Goal: Transaction & Acquisition: Purchase product/service

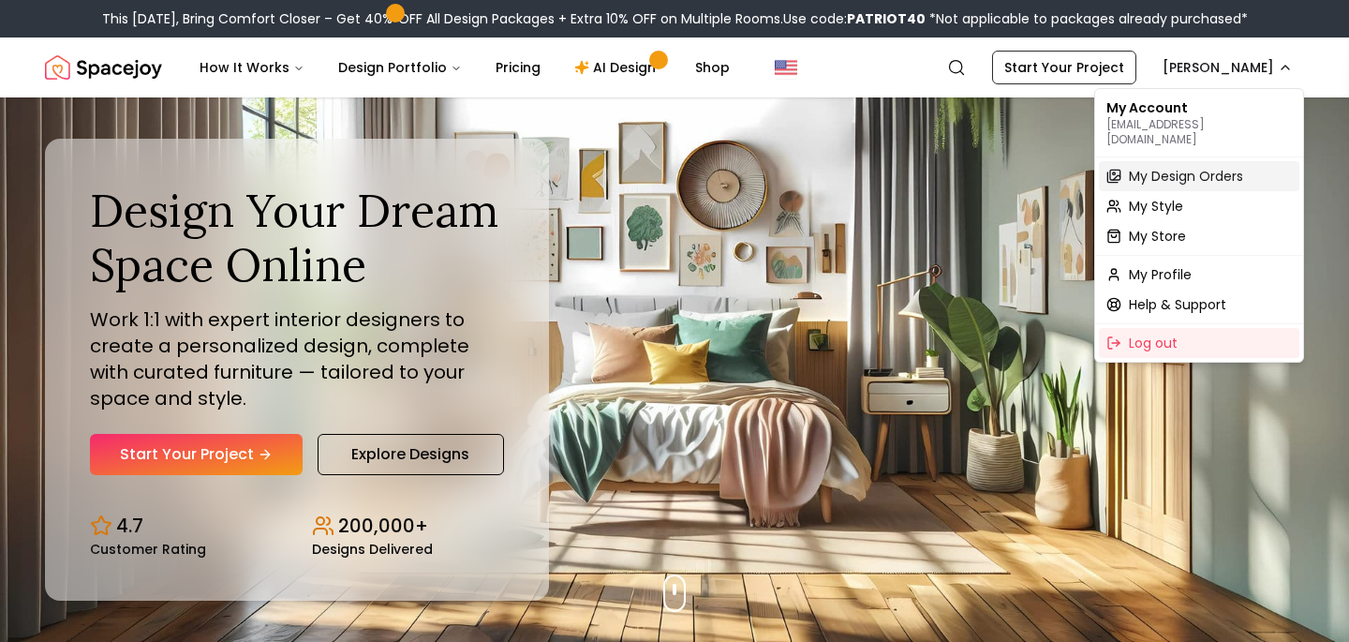
click at [1159, 167] on span "My Design Orders" at bounding box center [1186, 176] width 114 height 19
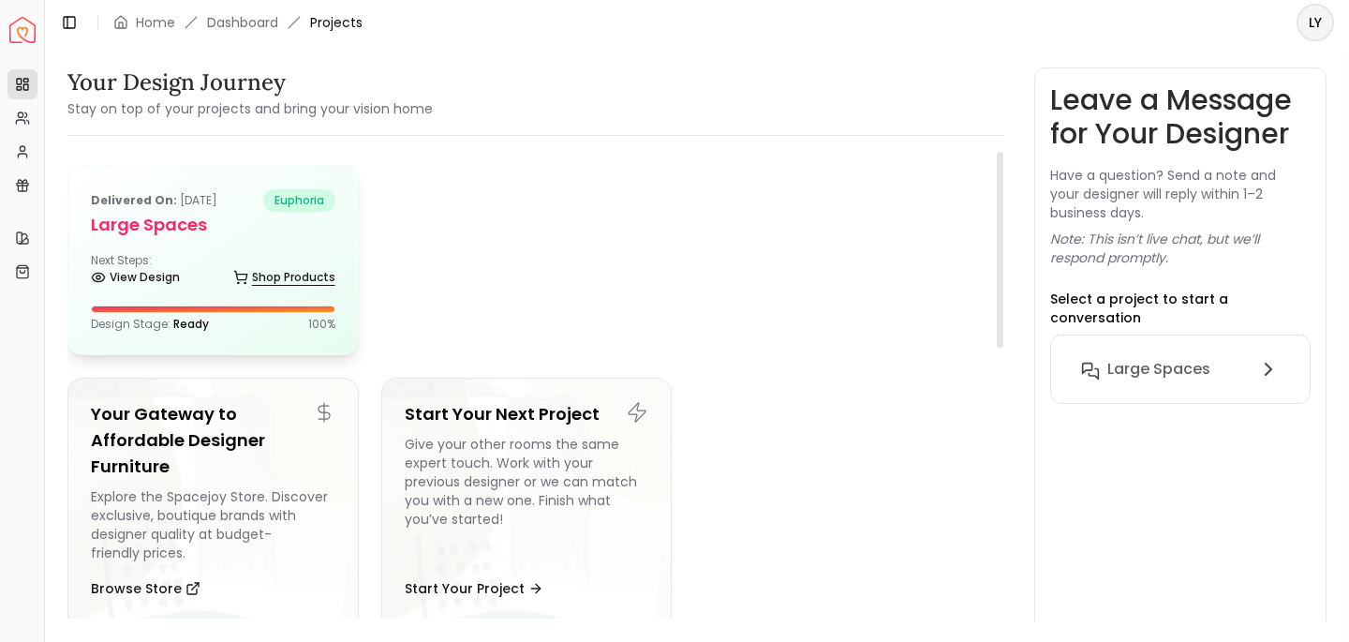
click at [279, 276] on link "Shop Products" at bounding box center [284, 277] width 102 height 26
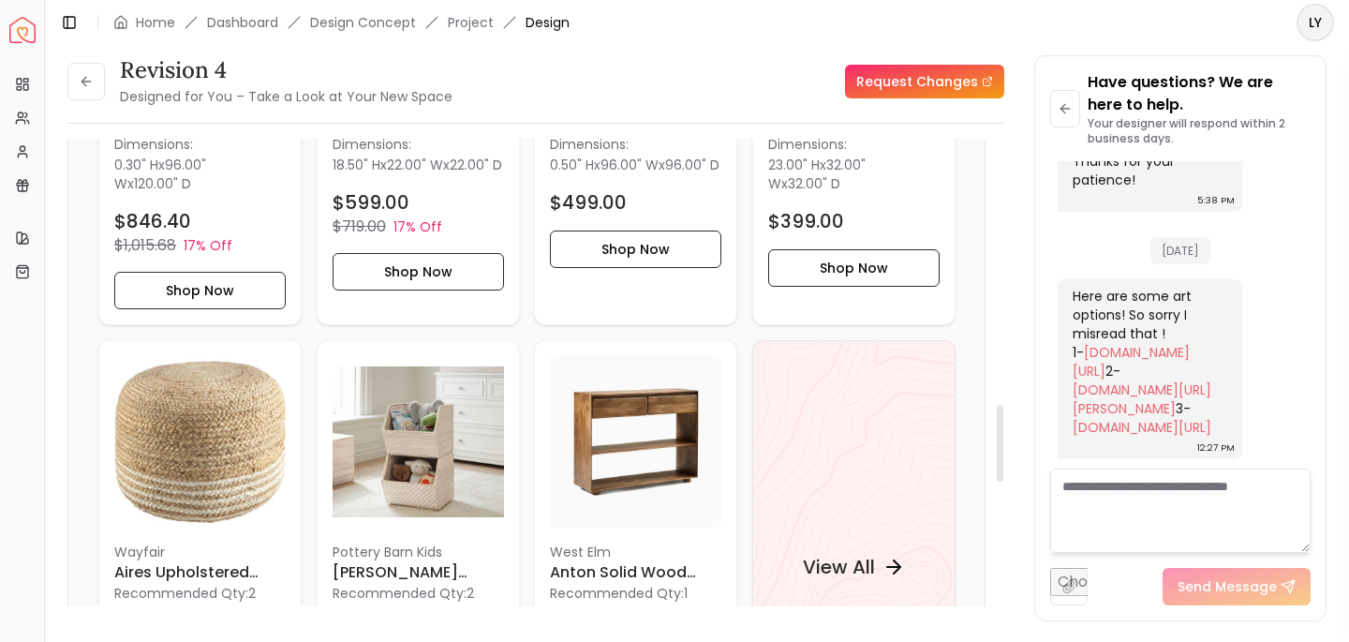
scroll to position [1716, 0]
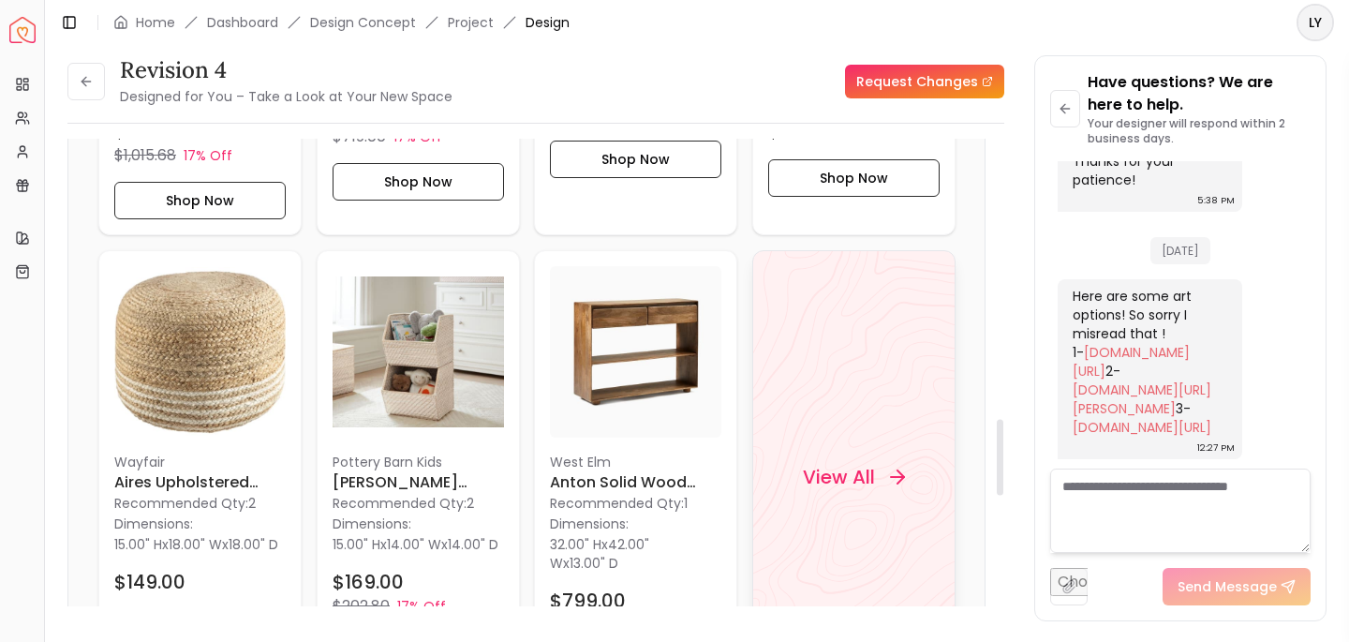
click at [766, 339] on div "View All" at bounding box center [853, 477] width 203 height 454
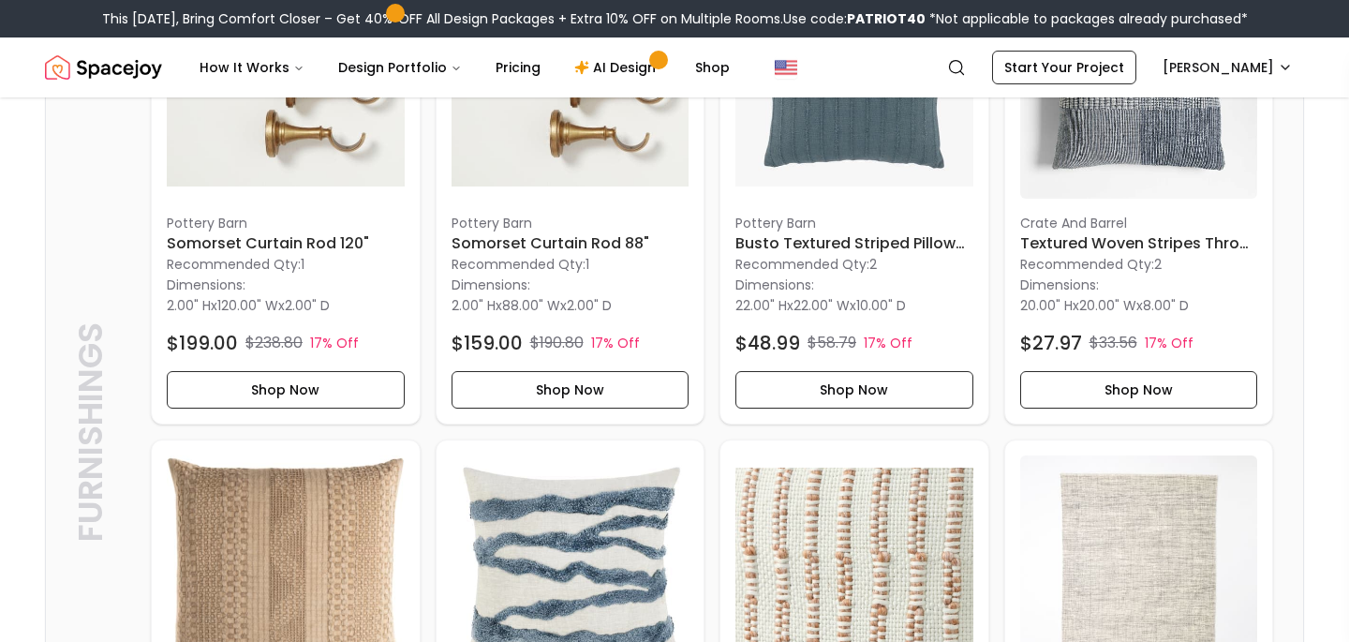
scroll to position [1183, 0]
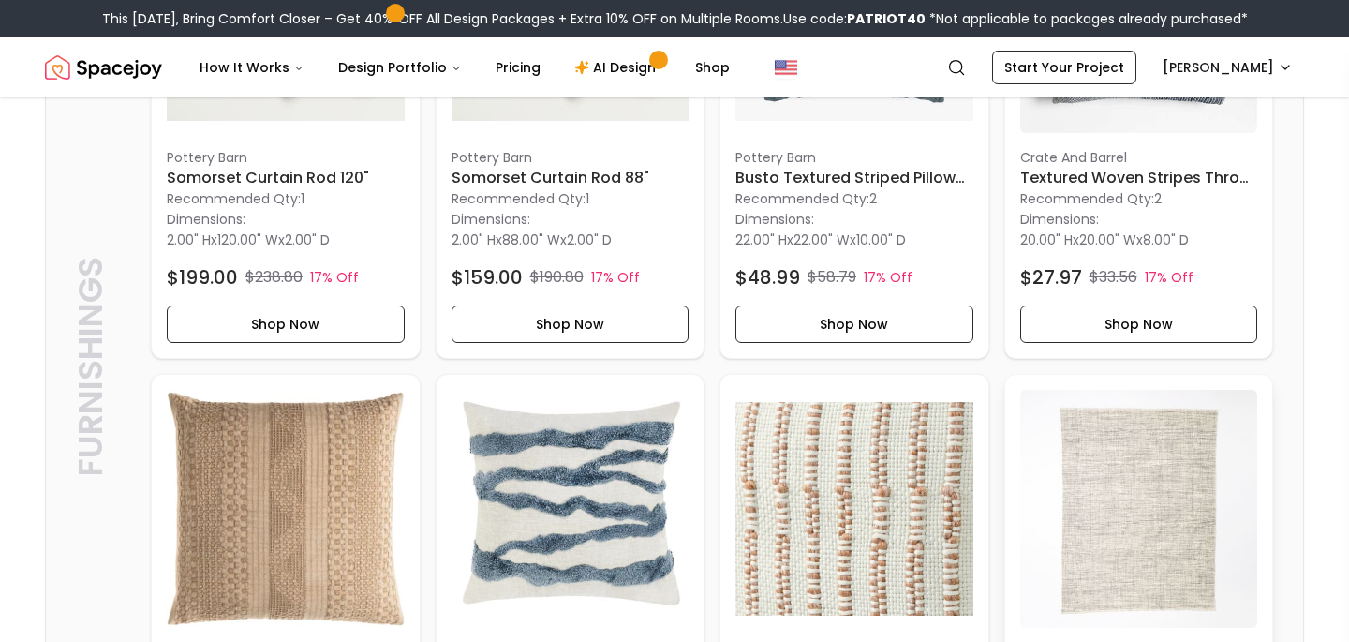
click at [1188, 499] on img at bounding box center [1139, 509] width 238 height 238
